Goal: Book appointment/travel/reservation

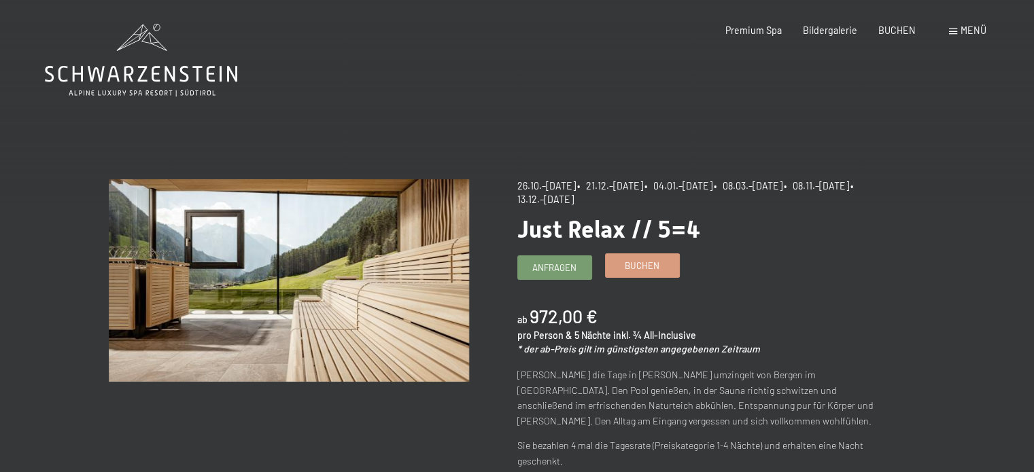
click at [647, 270] on span "Buchen" at bounding box center [642, 266] width 35 height 12
click at [634, 267] on span "Buchen" at bounding box center [642, 266] width 35 height 12
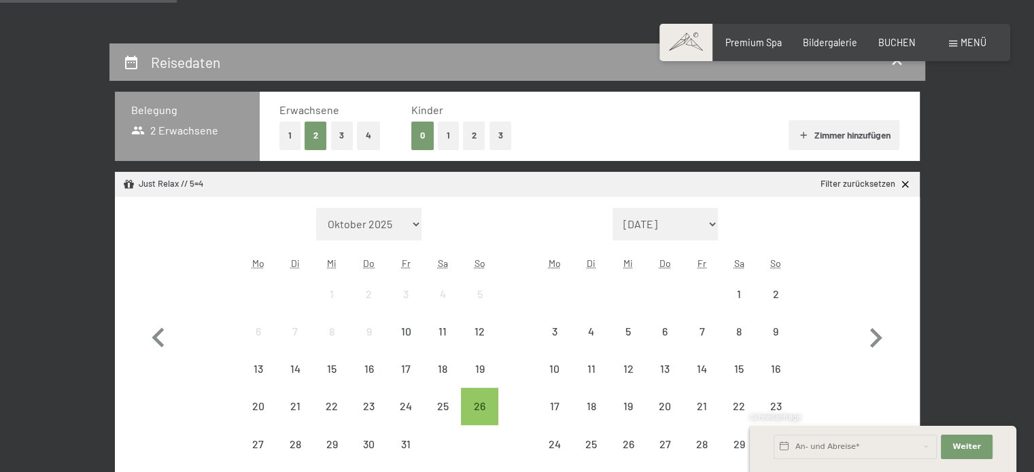
scroll to position [272, 0]
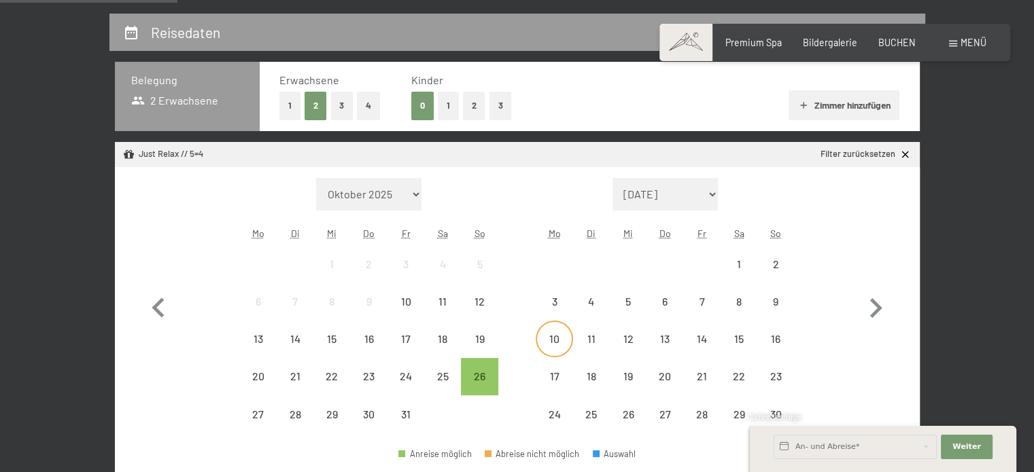
click at [565, 338] on div "10" at bounding box center [554, 351] width 34 height 34
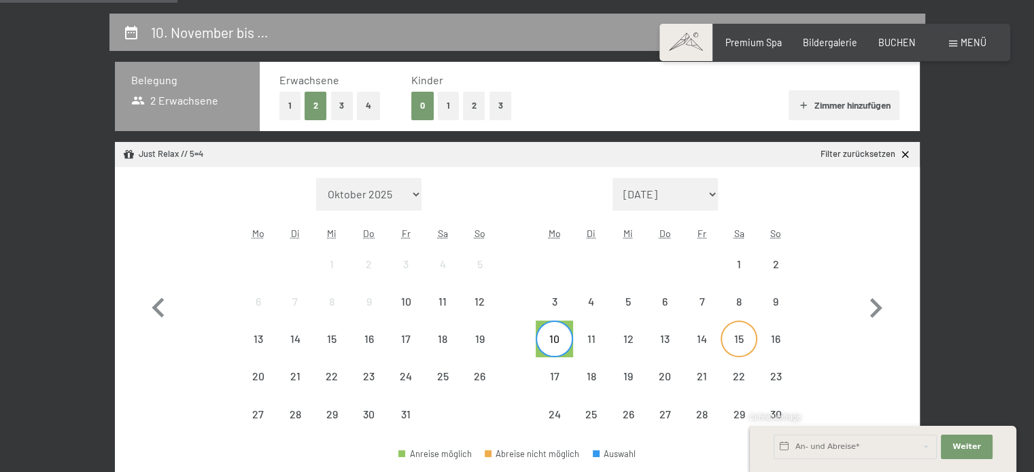
click at [740, 345] on div "15" at bounding box center [739, 351] width 34 height 34
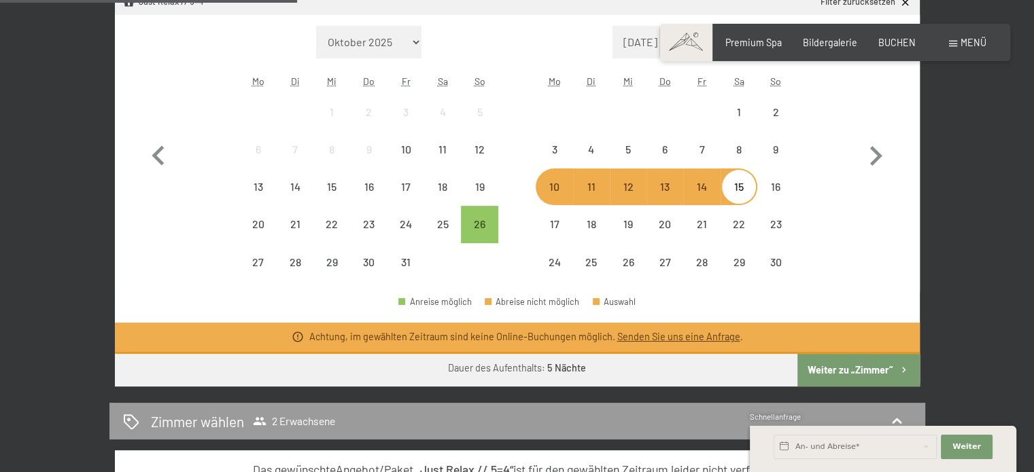
scroll to position [476, 0]
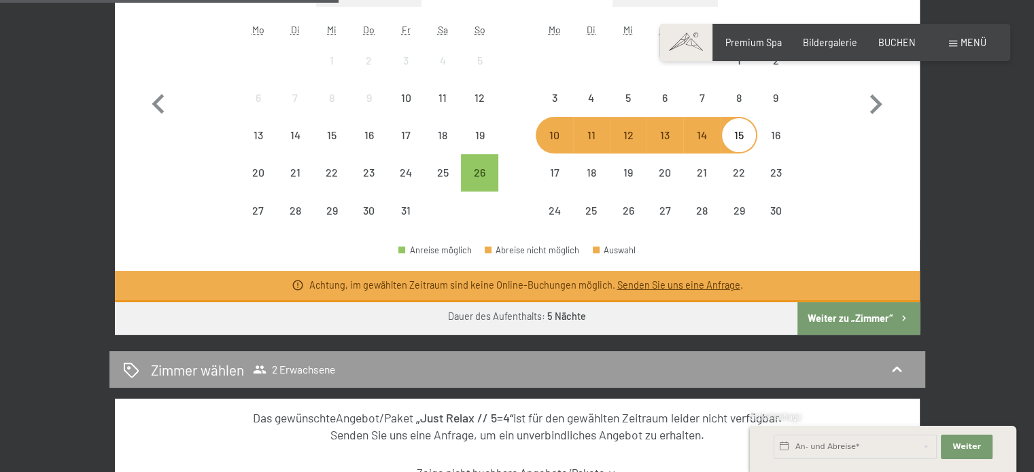
click at [837, 320] on button "Weiter zu „Zimmer“" at bounding box center [858, 319] width 122 height 33
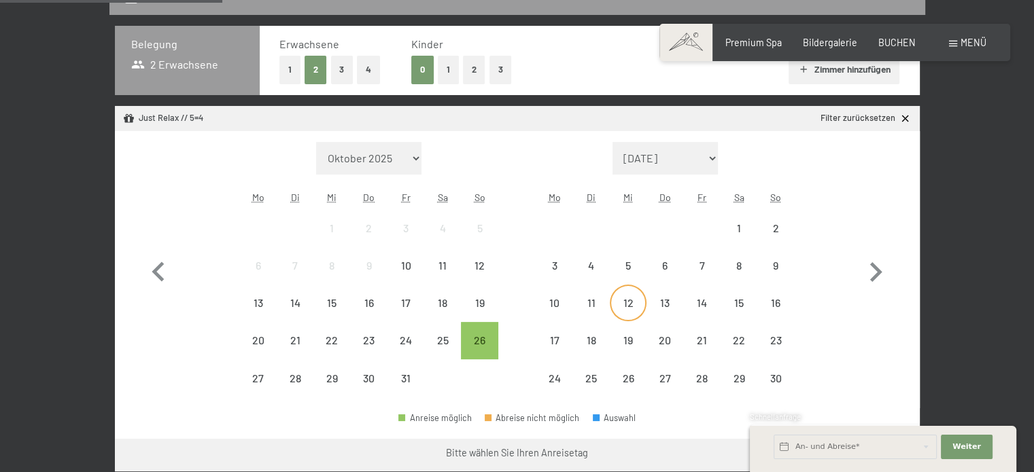
scroll to position [340, 0]
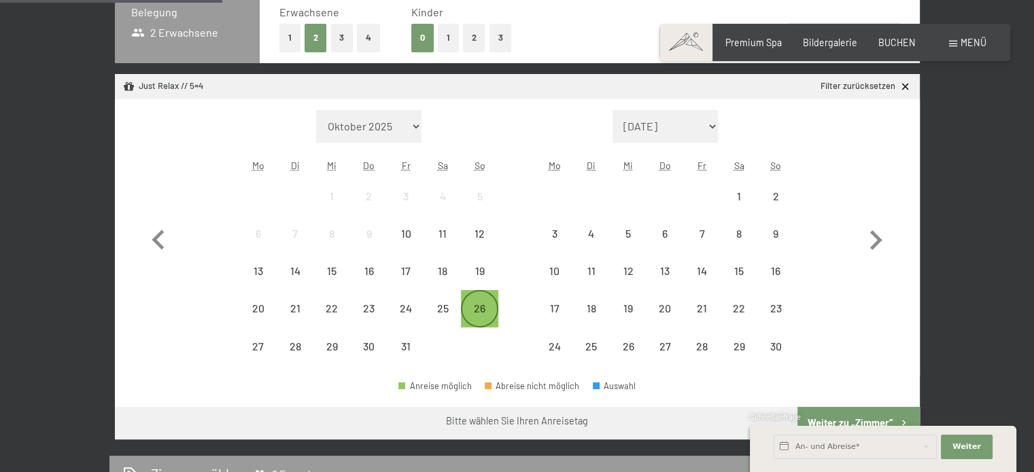
click at [483, 312] on div "26" at bounding box center [479, 320] width 34 height 34
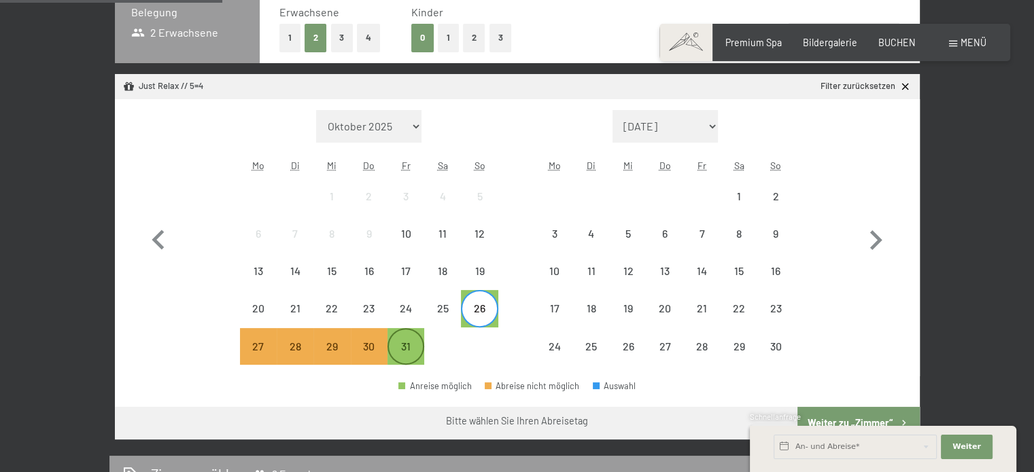
click at [407, 345] on div "31" at bounding box center [406, 358] width 34 height 34
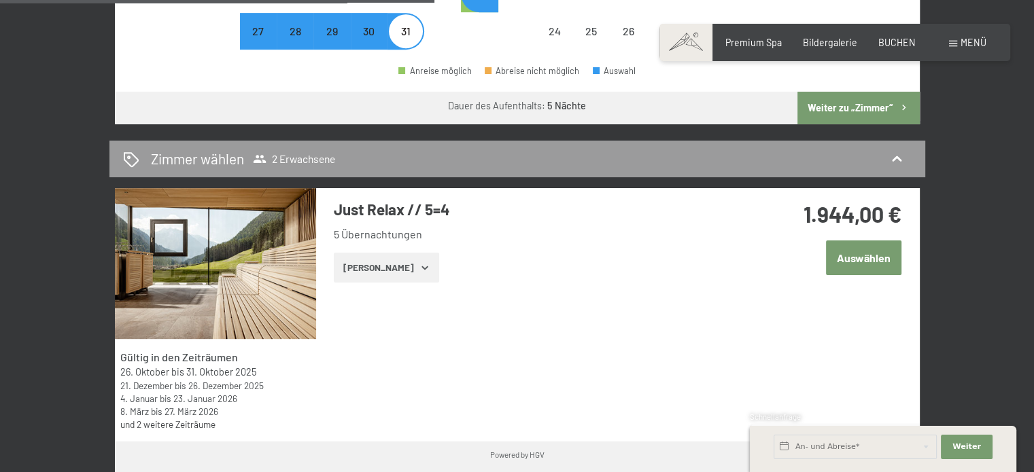
scroll to position [680, 0]
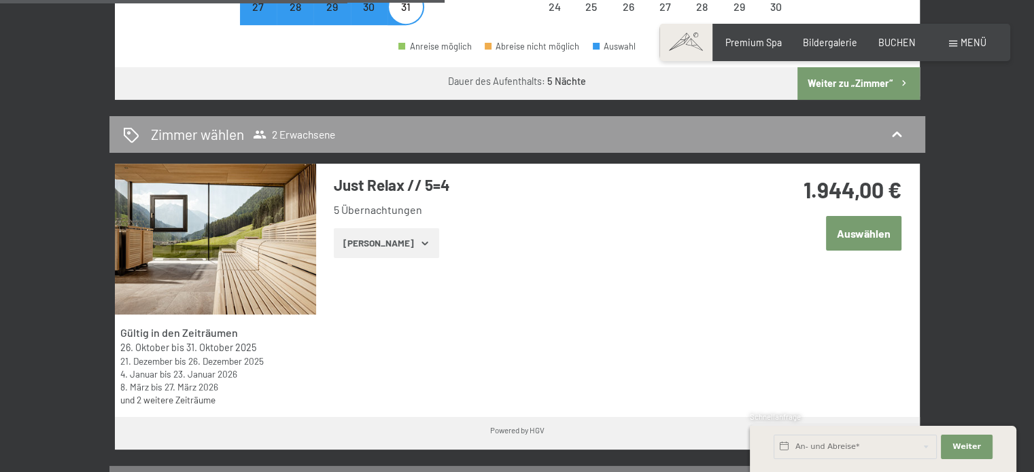
click at [158, 401] on link "und 2 weitere Zeiträume" at bounding box center [167, 400] width 95 height 12
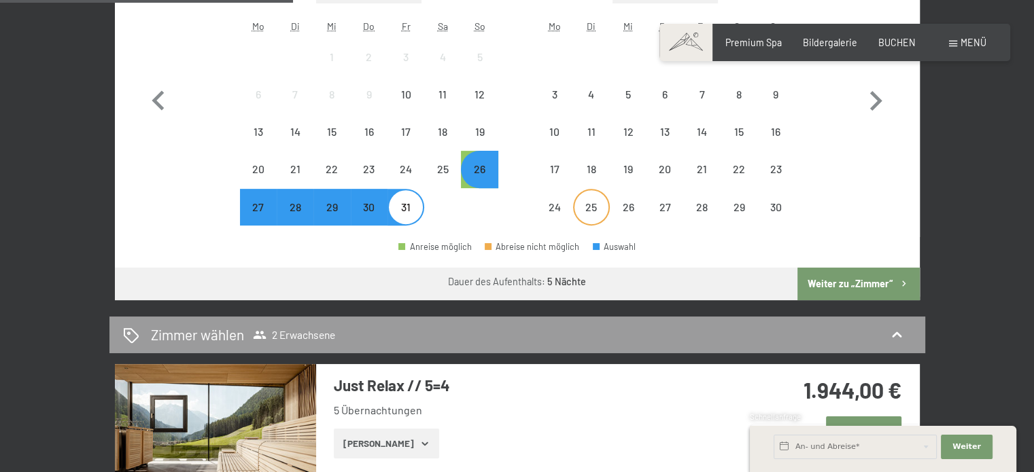
scroll to position [408, 0]
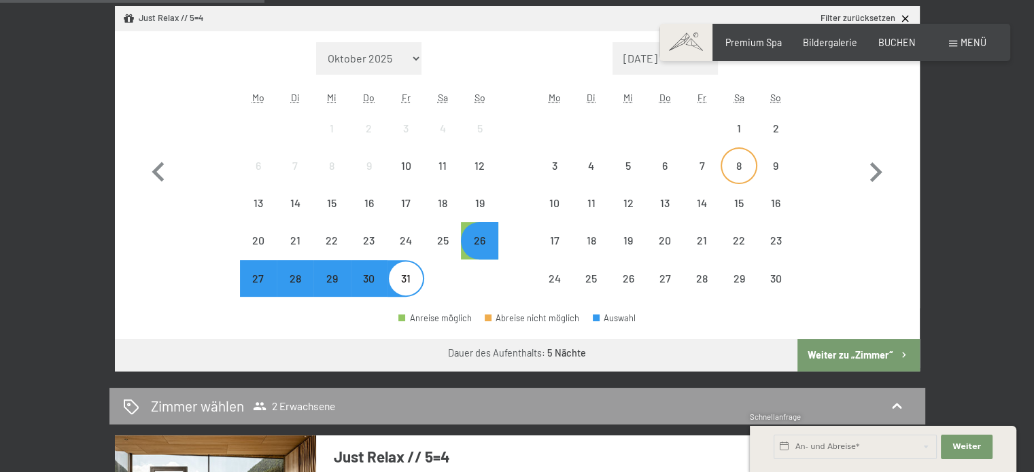
click at [740, 177] on div "8" at bounding box center [739, 177] width 34 height 34
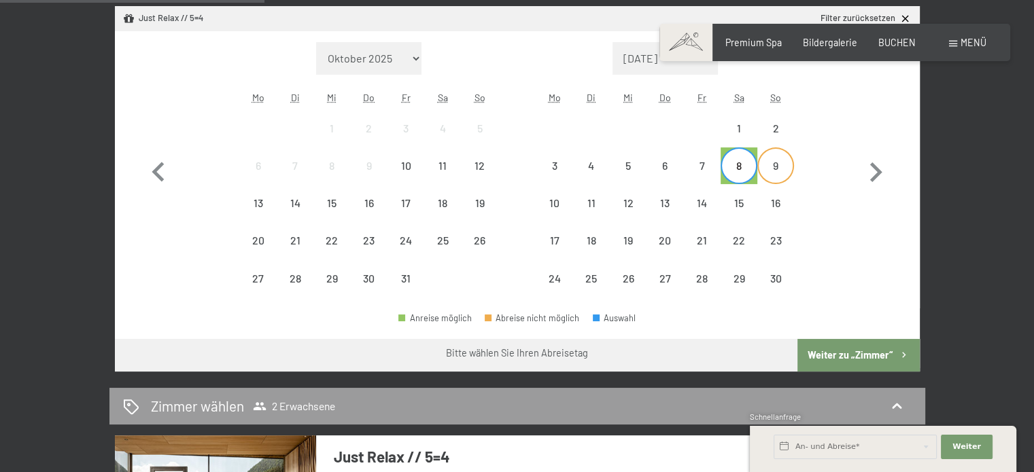
click at [767, 171] on div "9" at bounding box center [776, 177] width 34 height 34
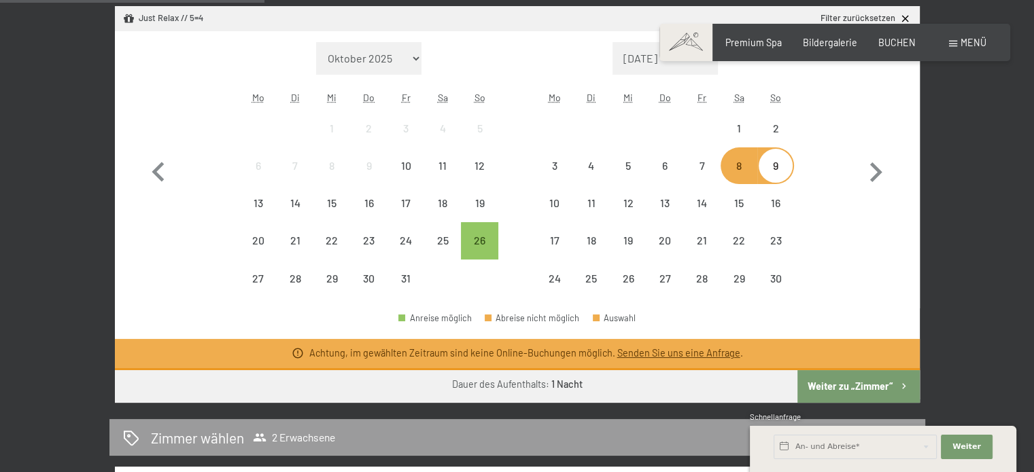
click at [744, 171] on div "8" at bounding box center [739, 177] width 34 height 34
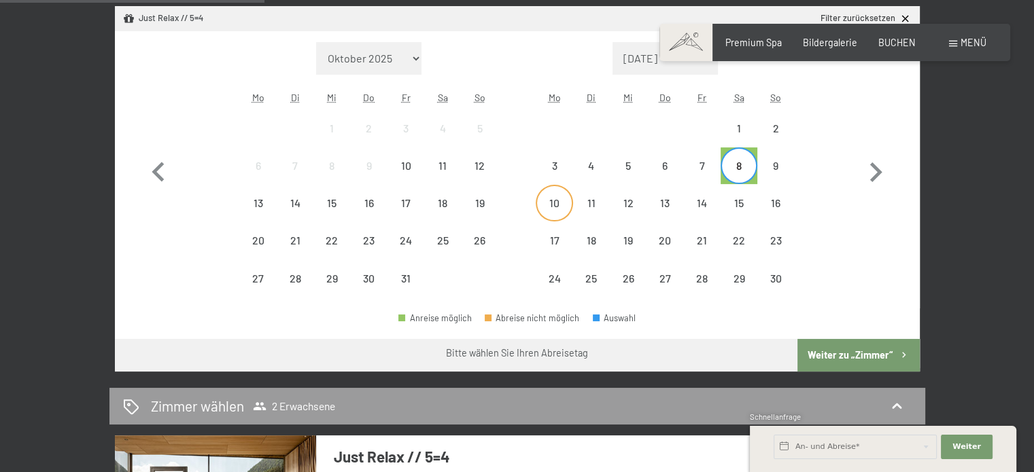
click at [555, 198] on div "10" at bounding box center [554, 215] width 34 height 34
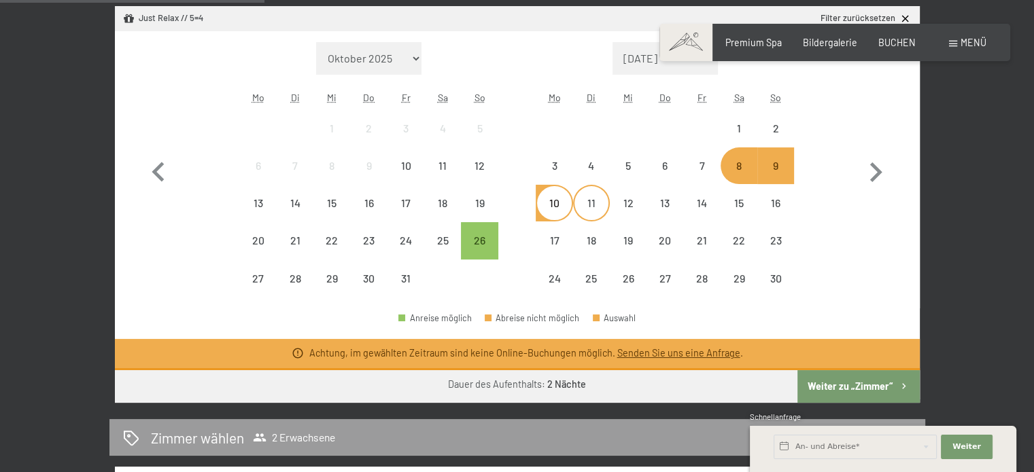
click at [582, 198] on div "11" at bounding box center [591, 215] width 34 height 34
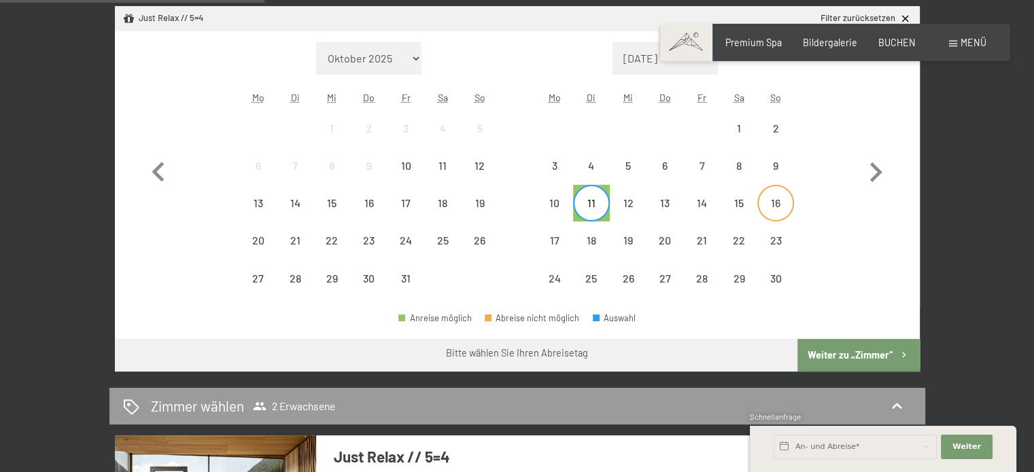
click at [772, 208] on div "16" at bounding box center [776, 215] width 34 height 34
